Goal: Information Seeking & Learning: Learn about a topic

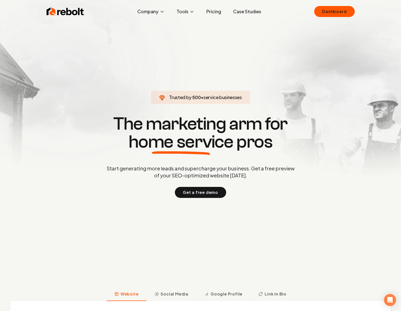
click at [239, 179] on p "Start generating more leads and supercharge your business. Get a free preview o…" at bounding box center [201, 172] width 190 height 14
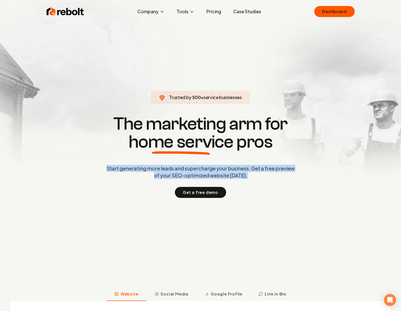
click at [239, 179] on p "Start generating more leads and supercharge your business. Get a free preview o…" at bounding box center [201, 172] width 190 height 14
click at [271, 179] on div "Start generating more leads and supercharge your business. Get a free preview o…" at bounding box center [201, 181] width 190 height 33
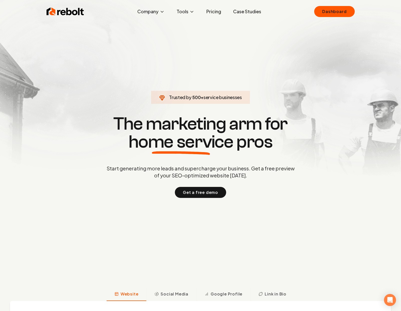
click at [258, 174] on p "Start generating more leads and supercharge your business. Get a free preview o…" at bounding box center [201, 172] width 190 height 14
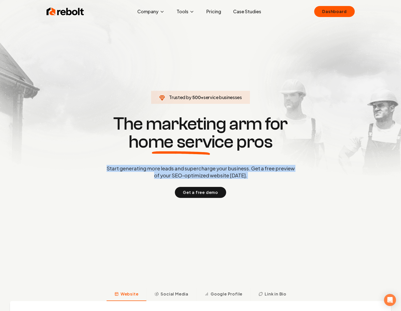
drag, startPoint x: 258, startPoint y: 174, endPoint x: 281, endPoint y: 177, distance: 22.9
click at [259, 174] on p "Start generating more leads and supercharge your business. Get a free preview o…" at bounding box center [201, 172] width 190 height 14
click at [281, 177] on p "Start generating more leads and supercharge your business. Get a free preview o…" at bounding box center [201, 172] width 190 height 14
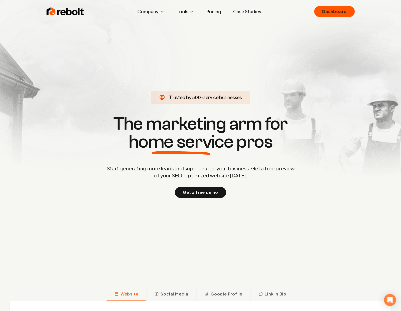
click at [279, 175] on p "Start generating more leads and supercharge your business. Get a free preview o…" at bounding box center [201, 172] width 190 height 14
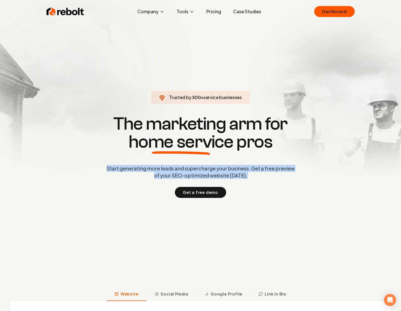
click at [279, 175] on p "Start generating more leads and supercharge your business. Get a free preview o…" at bounding box center [201, 172] width 190 height 14
click at [290, 177] on p "Start generating more leads and supercharge your business. Get a free preview o…" at bounding box center [201, 172] width 190 height 14
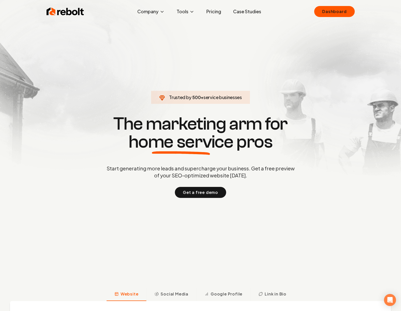
click at [280, 175] on p "Start generating more leads and supercharge your business. Get a free preview o…" at bounding box center [201, 172] width 190 height 14
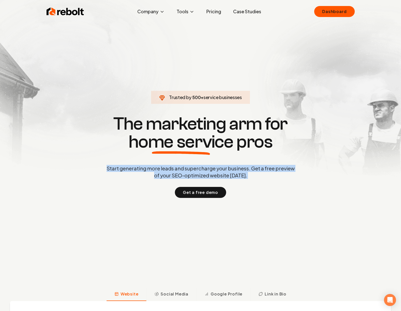
click at [280, 175] on p "Start generating more leads and supercharge your business. Get a free preview o…" at bounding box center [201, 172] width 190 height 14
click at [295, 176] on p "Start generating more leads and supercharge your business. Get a free preview o…" at bounding box center [201, 172] width 190 height 14
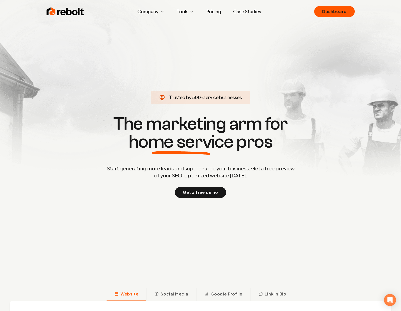
click at [285, 177] on p "Start generating more leads and supercharge your business. Get a free preview o…" at bounding box center [201, 172] width 190 height 14
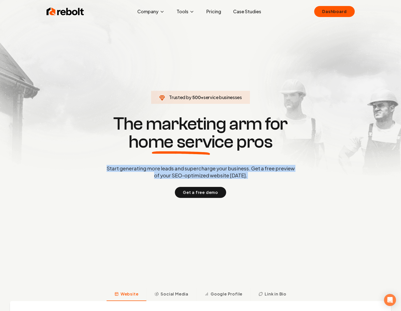
click at [285, 177] on p "Start generating more leads and supercharge your business. Get a free preview o…" at bounding box center [201, 172] width 190 height 14
click at [294, 176] on p "Start generating more leads and supercharge your business. Get a free preview o…" at bounding box center [201, 172] width 190 height 14
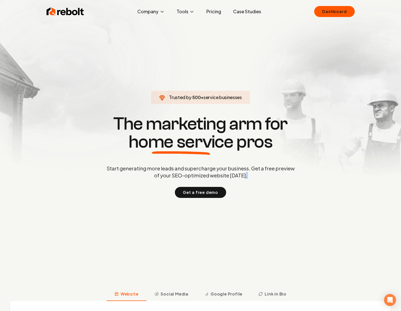
click at [294, 176] on p "Start generating more leads and supercharge your business. Get a free preview o…" at bounding box center [201, 172] width 190 height 14
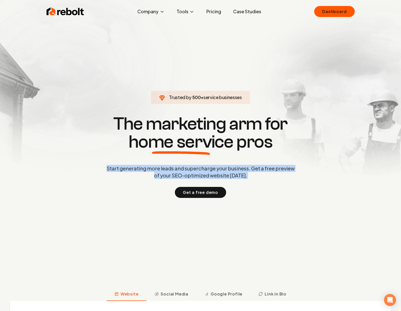
click at [294, 176] on p "Start generating more leads and supercharge your business. Get a free preview o…" at bounding box center [201, 172] width 190 height 14
click at [295, 176] on p "Start generating more leads and supercharge your business. Get a free preview o…" at bounding box center [201, 172] width 190 height 14
click at [263, 172] on p "Start generating more leads and supercharge your business. Get a free preview o…" at bounding box center [201, 172] width 190 height 14
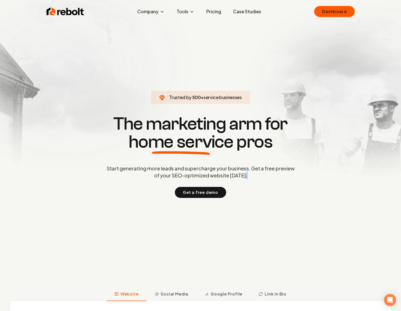
click at [263, 172] on p "Start generating more leads and supercharge your business. Get a free preview o…" at bounding box center [201, 172] width 190 height 14
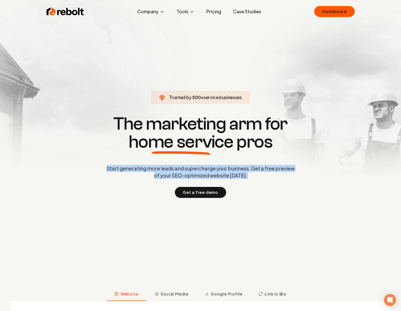
click at [263, 172] on p "Start generating more leads and supercharge your business. Get a free preview o…" at bounding box center [201, 172] width 190 height 14
click at [245, 172] on p "Start generating more leads and supercharge your business. Get a free preview o…" at bounding box center [201, 172] width 190 height 14
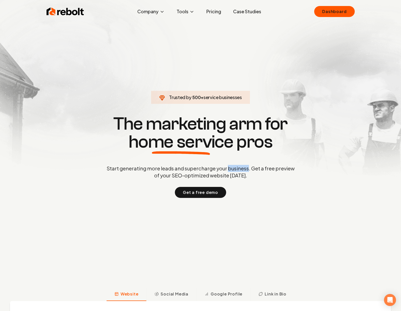
click at [245, 172] on p "Start generating more leads and supercharge your business. Get a free preview o…" at bounding box center [201, 172] width 190 height 14
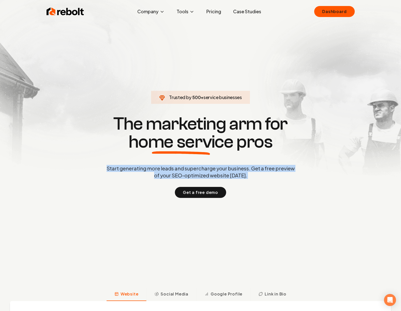
click at [245, 172] on p "Start generating more leads and supercharge your business. Get a free preview o…" at bounding box center [201, 172] width 190 height 14
click at [256, 174] on p "Start generating more leads and supercharge your business. Get a free preview o…" at bounding box center [201, 172] width 190 height 14
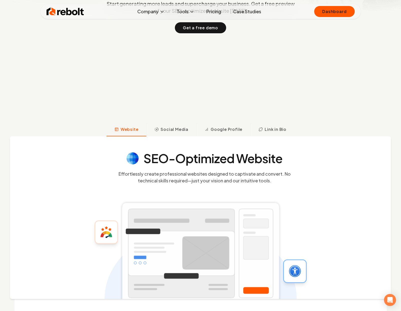
scroll to position [183, 0]
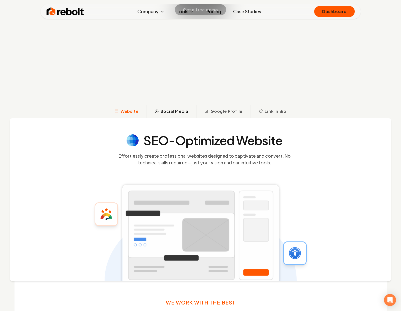
click at [175, 112] on span "Social Media" at bounding box center [175, 111] width 28 height 6
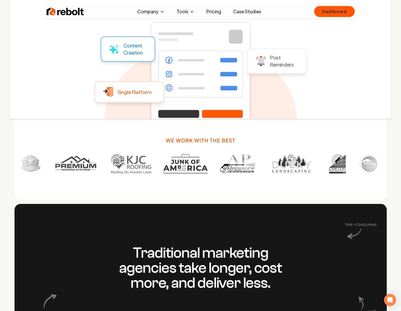
scroll to position [347, 0]
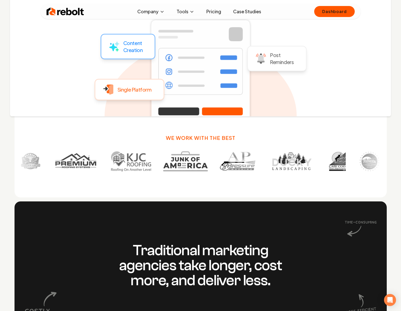
click at [230, 141] on h3 "We work with the best" at bounding box center [201, 137] width 70 height 7
click at [252, 141] on div "We work with the best" at bounding box center [201, 133] width 372 height 127
click at [210, 140] on h3 "We work with the best" at bounding box center [201, 137] width 70 height 7
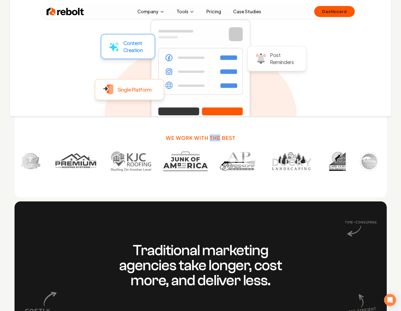
click at [210, 140] on h3 "We work with the best" at bounding box center [201, 137] width 70 height 7
click at [242, 141] on div "We work with the best" at bounding box center [201, 133] width 372 height 127
click at [207, 139] on h3 "We work with the best" at bounding box center [201, 137] width 70 height 7
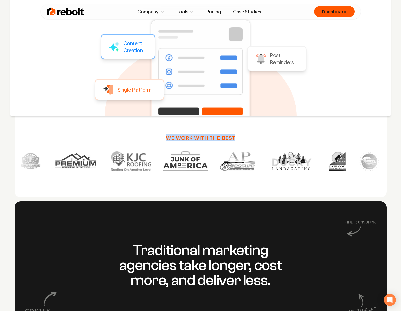
click at [207, 139] on h3 "We work with the best" at bounding box center [201, 137] width 70 height 7
click at [251, 140] on div "We work with the best" at bounding box center [201, 133] width 372 height 127
click at [220, 138] on h3 "We work with the best" at bounding box center [201, 137] width 70 height 7
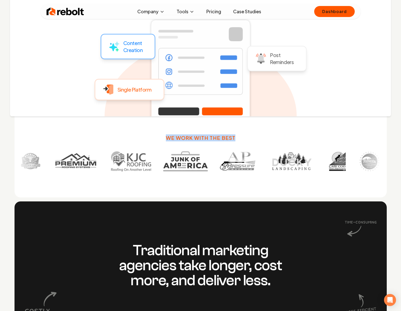
click at [245, 137] on div "We work with the best" at bounding box center [201, 133] width 372 height 127
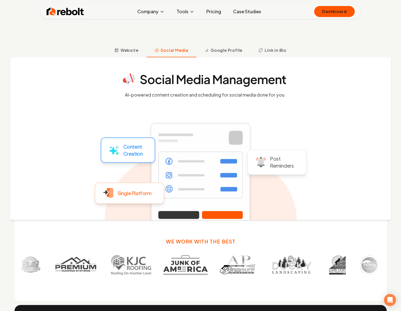
scroll to position [237, 0]
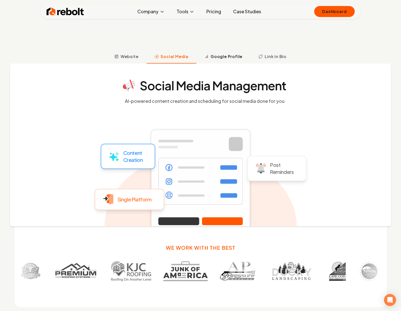
click at [215, 60] on button "Google Profile" at bounding box center [223, 57] width 54 height 13
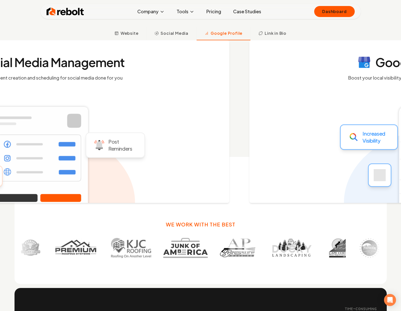
scroll to position [264, 0]
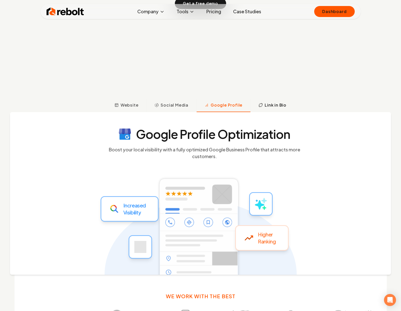
click at [269, 103] on span "Link in Bio" at bounding box center [276, 105] width 22 height 6
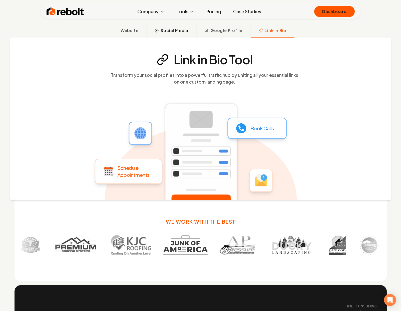
click at [168, 30] on span "Social Media" at bounding box center [175, 31] width 28 height 6
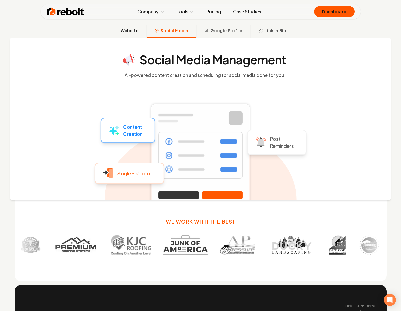
click at [140, 31] on button "Website" at bounding box center [127, 31] width 40 height 13
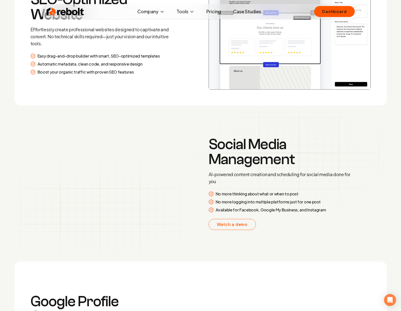
scroll to position [846, 0]
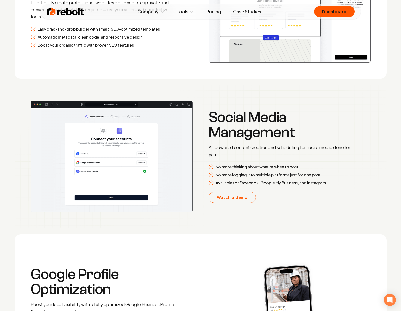
click at [206, 119] on img at bounding box center [201, 157] width 372 height 144
drag, startPoint x: 210, startPoint y: 117, endPoint x: 205, endPoint y: 118, distance: 4.6
click at [205, 118] on section "Social Media Management AI-powered content creation and scheduling for social m…" at bounding box center [201, 157] width 372 height 144
click at [293, 130] on h3 "Social Media Management" at bounding box center [281, 125] width 144 height 30
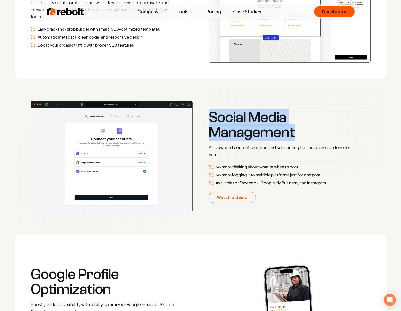
drag, startPoint x: 296, startPoint y: 130, endPoint x: 211, endPoint y: 119, distance: 85.8
click at [211, 119] on h3 "Social Media Management" at bounding box center [281, 125] width 144 height 30
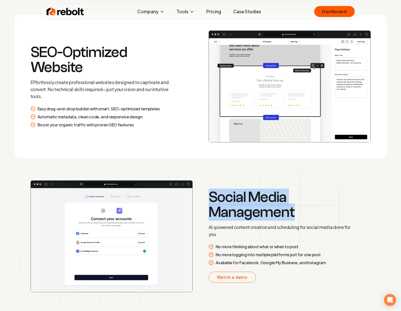
scroll to position [733, 0]
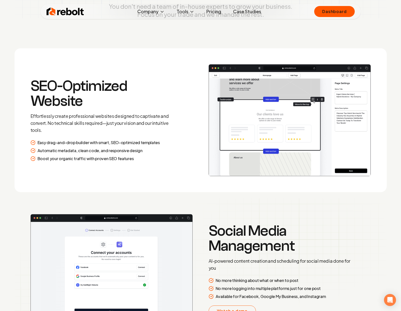
click at [94, 106] on h3 "SEO-Optimized Website" at bounding box center [103, 94] width 144 height 30
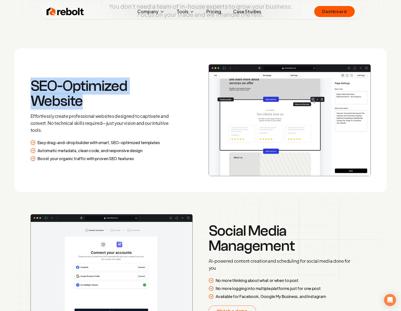
drag, startPoint x: 93, startPoint y: 106, endPoint x: 33, endPoint y: 85, distance: 63.9
click at [33, 85] on h3 "SEO-Optimized Website" at bounding box center [103, 94] width 144 height 30
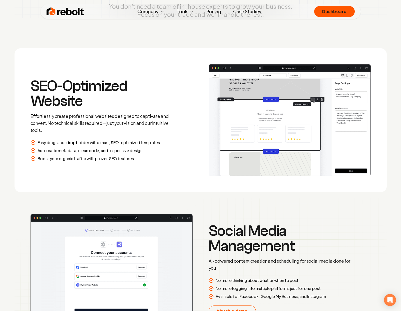
click at [243, 235] on h3 "Social Media Management" at bounding box center [281, 238] width 144 height 30
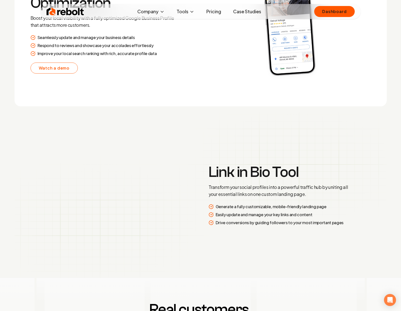
scroll to position [1133, 0]
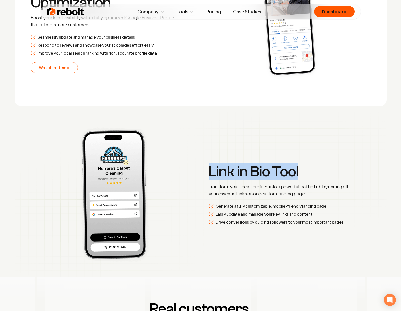
drag, startPoint x: 210, startPoint y: 172, endPoint x: 310, endPoint y: 172, distance: 99.9
click at [310, 172] on h3 "Link in Bio Tool" at bounding box center [281, 171] width 144 height 15
